Goal: Book appointment/travel/reservation

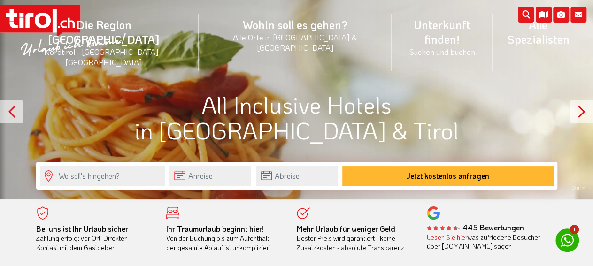
scroll to position [98, 0]
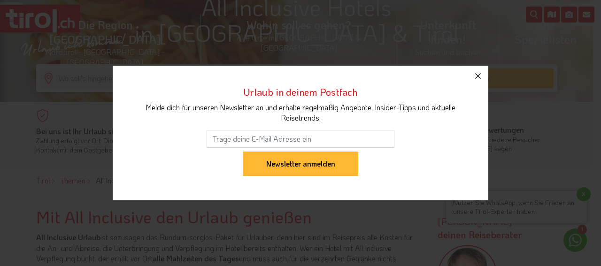
click at [474, 73] on icon "button" at bounding box center [477, 75] width 11 height 11
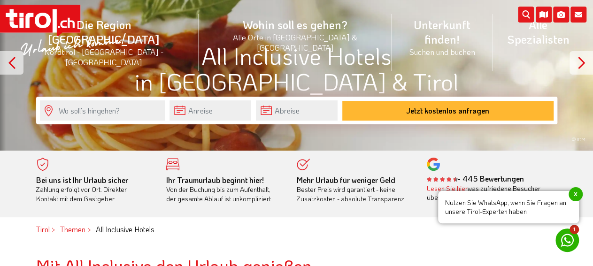
scroll to position [0, 0]
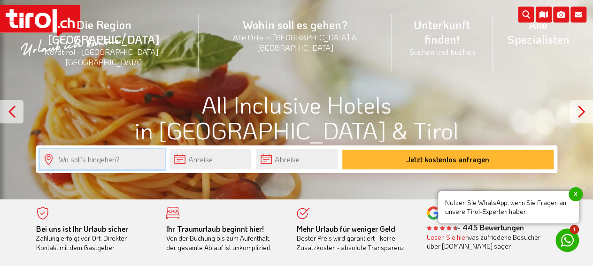
click at [103, 157] on input "text" at bounding box center [102, 159] width 125 height 20
click at [100, 159] on input "text" at bounding box center [102, 159] width 125 height 20
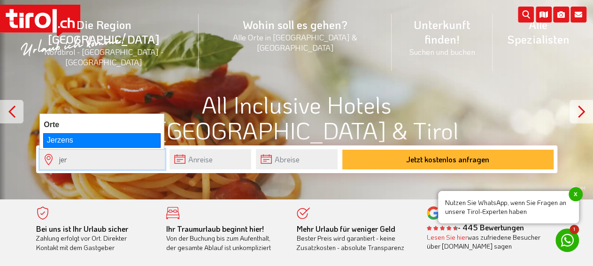
click at [70, 139] on div "Jerzens" at bounding box center [101, 140] width 117 height 14
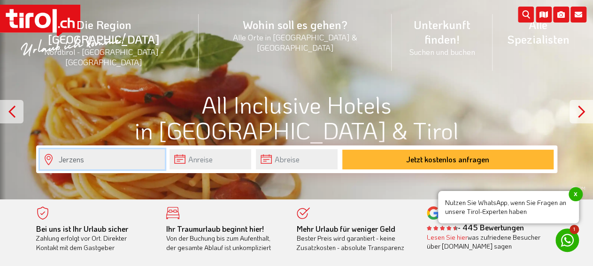
type input "Jerzens"
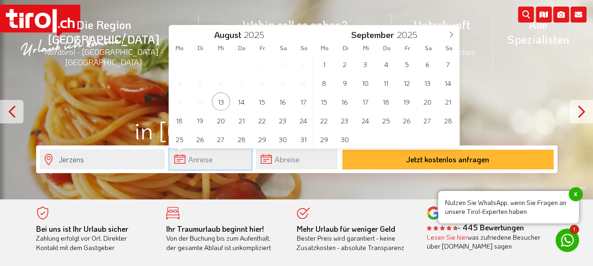
click at [204, 159] on input "text" at bounding box center [211, 159] width 82 height 20
click at [456, 124] on span "28" at bounding box center [448, 120] width 18 height 18
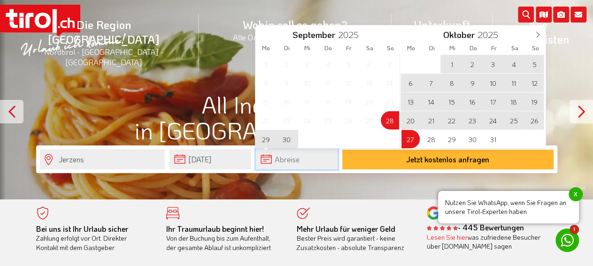
click at [309, 158] on input "text" at bounding box center [297, 159] width 82 height 20
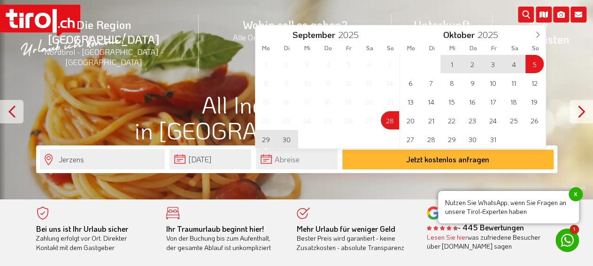
click at [541, 61] on span "5" at bounding box center [534, 64] width 18 height 18
type input "[DATE]"
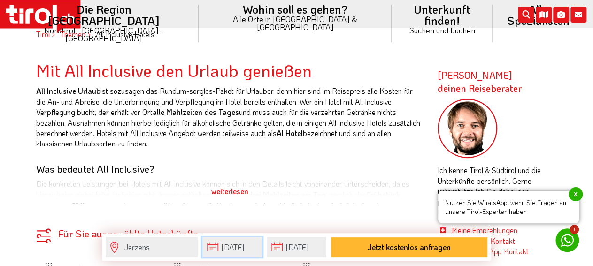
scroll to position [98, 0]
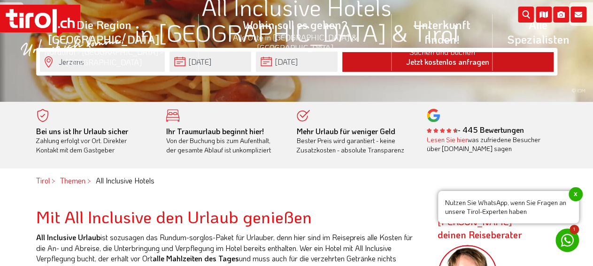
click at [433, 67] on button "Jetzt kostenlos anfragen" at bounding box center [447, 62] width 211 height 20
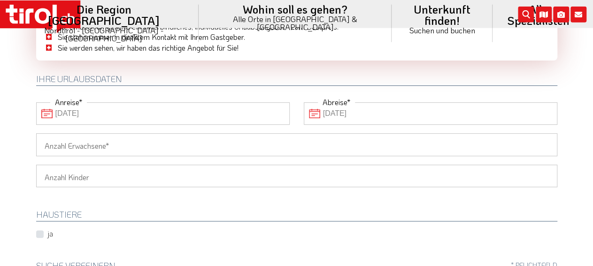
scroll to position [49, 0]
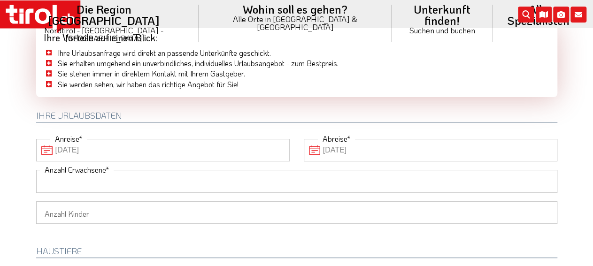
click at [175, 183] on input "Anzahl Erwachsene" at bounding box center [296, 181] width 521 height 23
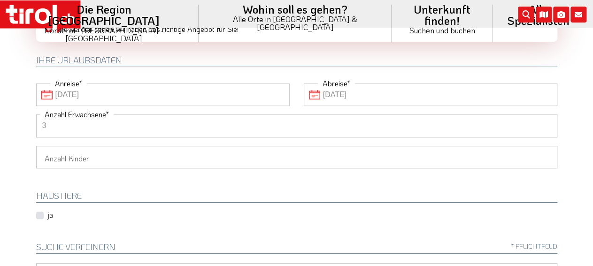
scroll to position [195, 0]
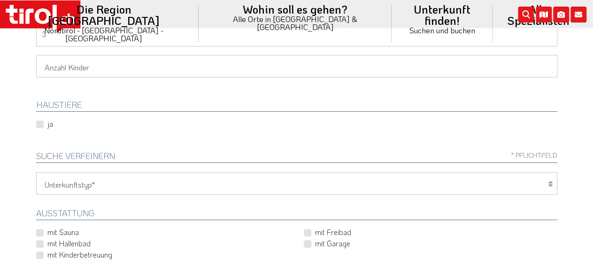
type input "3"
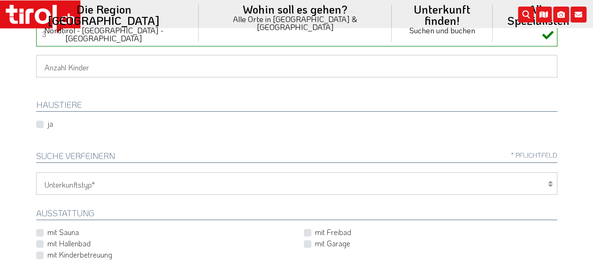
click at [552, 182] on icon at bounding box center [550, 184] width 5 height 8
click at [549, 182] on icon at bounding box center [550, 184] width 5 height 8
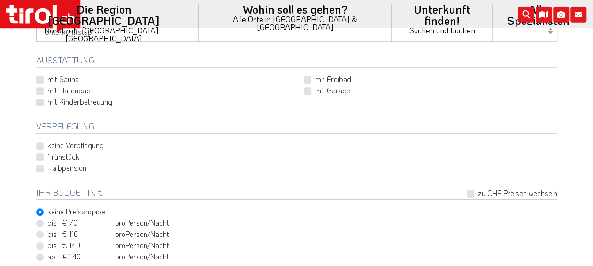
scroll to position [342, 0]
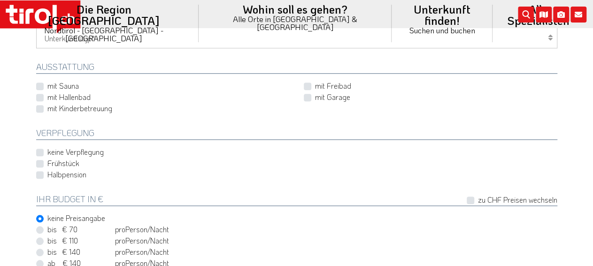
click at [47, 238] on label "bis € 110 bis CHF 103 pro Person Einheit /Nacht" at bounding box center [108, 241] width 122 height 10
click at [43, 238] on input "bis € 110 bis CHF 103 pro Person Einheit /Nacht" at bounding box center [298, 241] width 521 height 6
radio input "true"
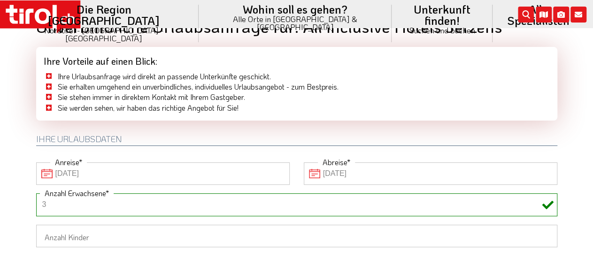
scroll to position [0, 0]
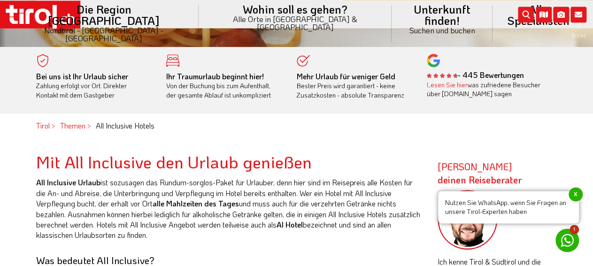
scroll to position [98, 0]
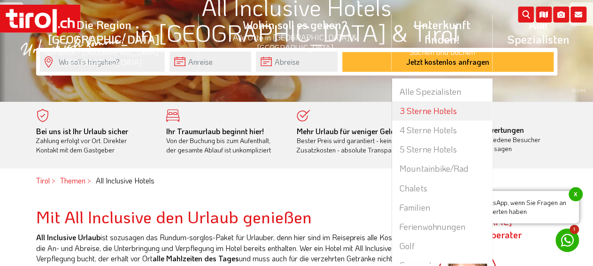
click at [392, 101] on link "3 Sterne Hotels" at bounding box center [442, 110] width 100 height 19
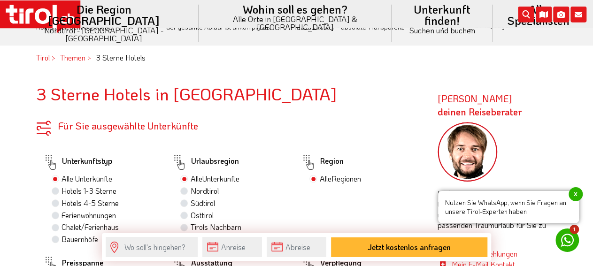
scroll to position [244, 0]
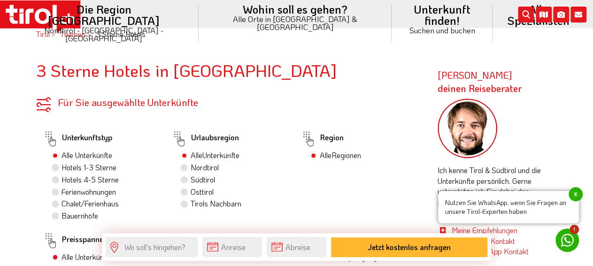
click at [188, 168] on div "Nordtirol" at bounding box center [233, 168] width 107 height 12
click at [183, 164] on div "Nordtirol" at bounding box center [233, 168] width 107 height 12
click at [190, 166] on label "Nordtirol" at bounding box center [204, 167] width 28 height 10
click at [182, 166] on input "Nordtirol" at bounding box center [185, 167] width 6 height 6
radio input "true"
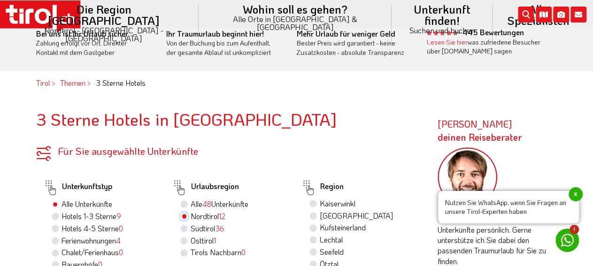
scroll to position [116, 0]
